Goal: Task Accomplishment & Management: Use online tool/utility

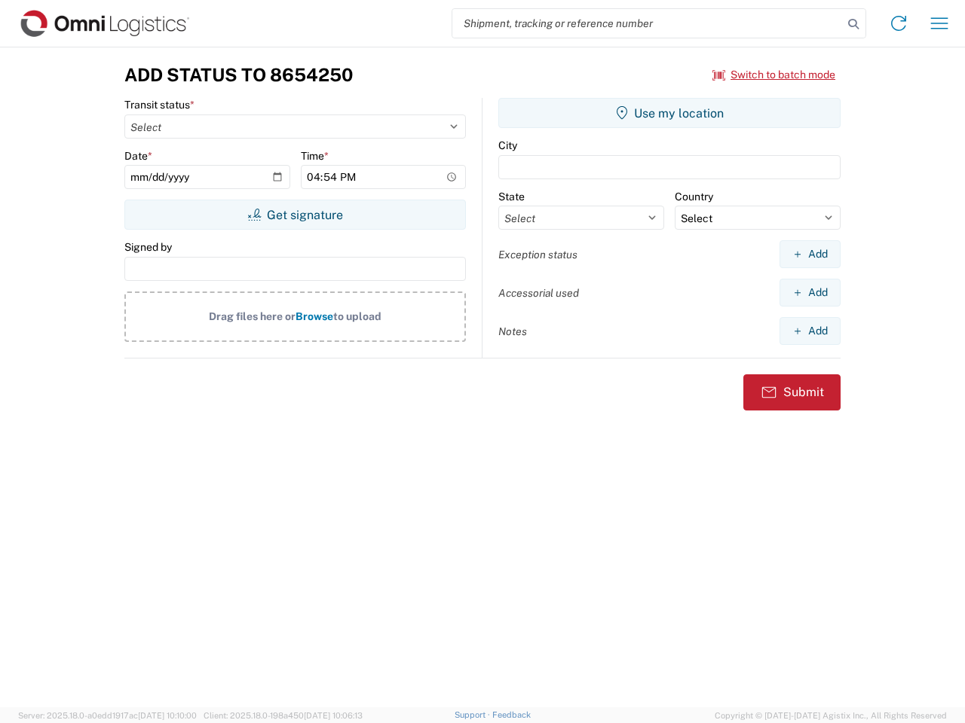
click at [647, 23] on input "search" at bounding box center [647, 23] width 390 height 29
click at [853, 24] on icon at bounding box center [852, 24] width 21 height 21
click at [898, 23] on icon at bounding box center [898, 23] width 24 height 24
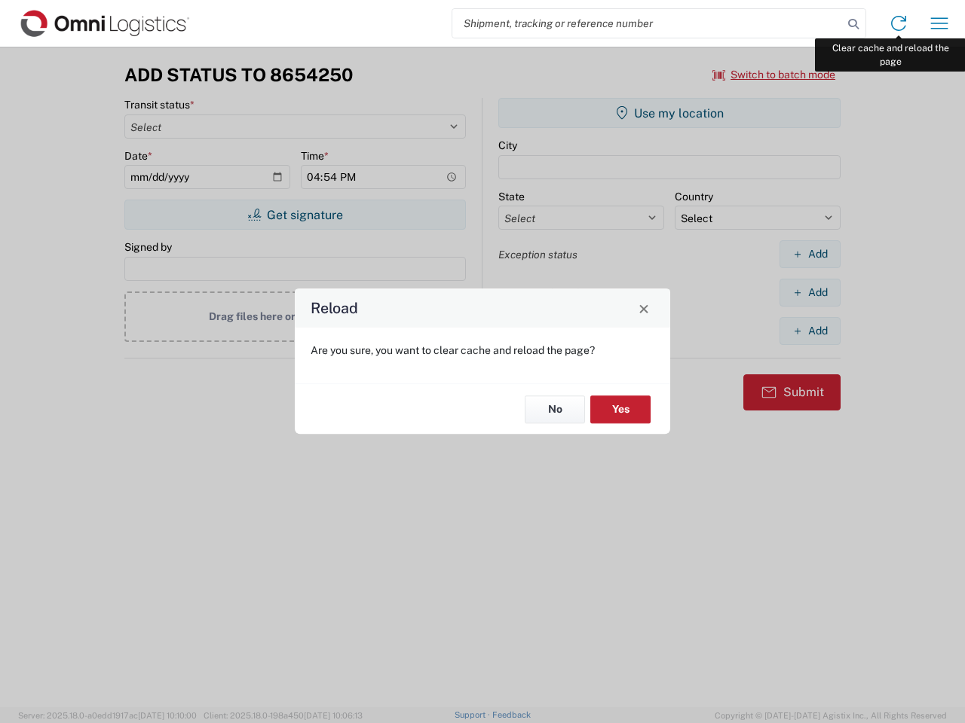
click at [939, 23] on div "Reload Are you sure, you want to clear cache and reload the page? No Yes" at bounding box center [482, 361] width 965 height 723
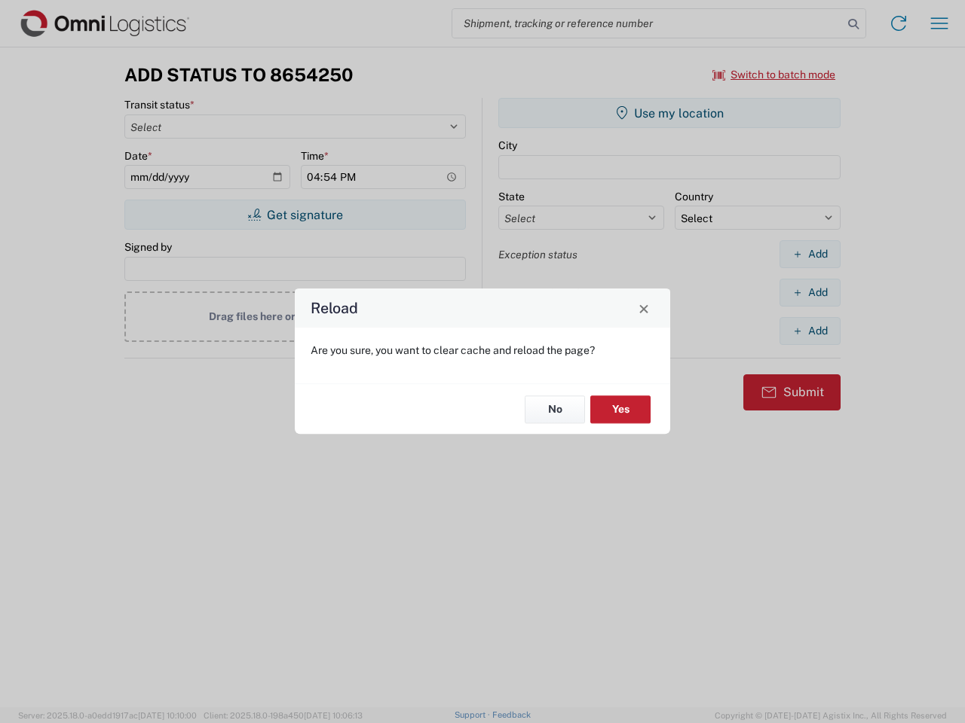
click at [774, 75] on div "Reload Are you sure, you want to clear cache and reload the page? No Yes" at bounding box center [482, 361] width 965 height 723
click at [295, 215] on div "Reload Are you sure, you want to clear cache and reload the page? No Yes" at bounding box center [482, 361] width 965 height 723
click at [669, 113] on div "Reload Are you sure, you want to clear cache and reload the page? No Yes" at bounding box center [482, 361] width 965 height 723
click at [809, 254] on div "Reload Are you sure, you want to clear cache and reload the page? No Yes" at bounding box center [482, 361] width 965 height 723
click at [809, 292] on div "Reload Are you sure, you want to clear cache and reload the page? No Yes" at bounding box center [482, 361] width 965 height 723
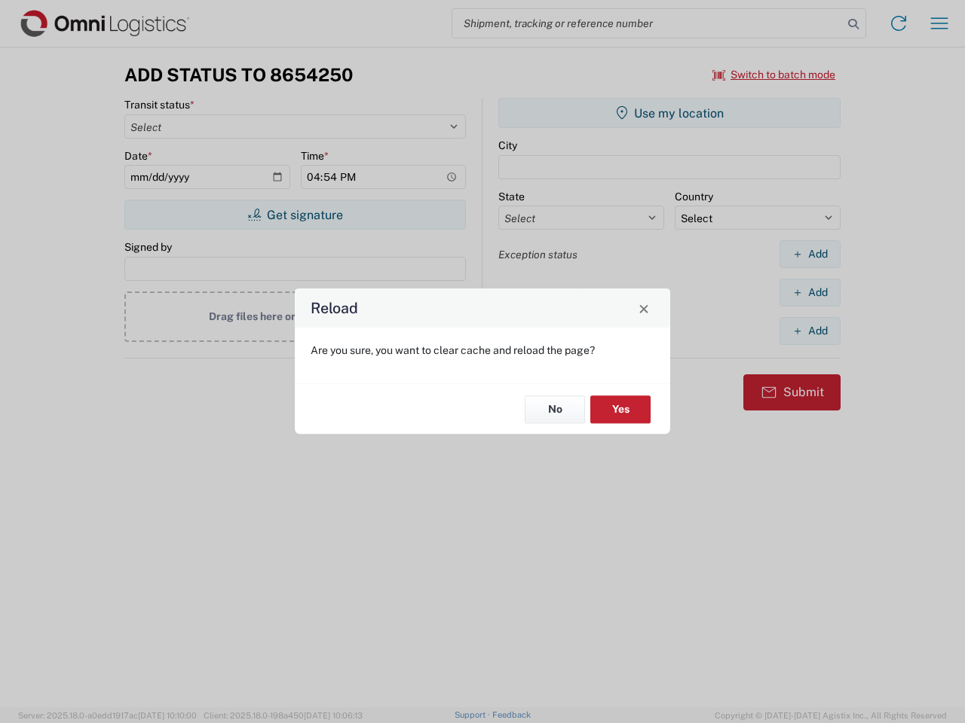
click at [809, 331] on div "Reload Are you sure, you want to clear cache and reload the page? No Yes" at bounding box center [482, 361] width 965 height 723
